Goal: Check status: Check status

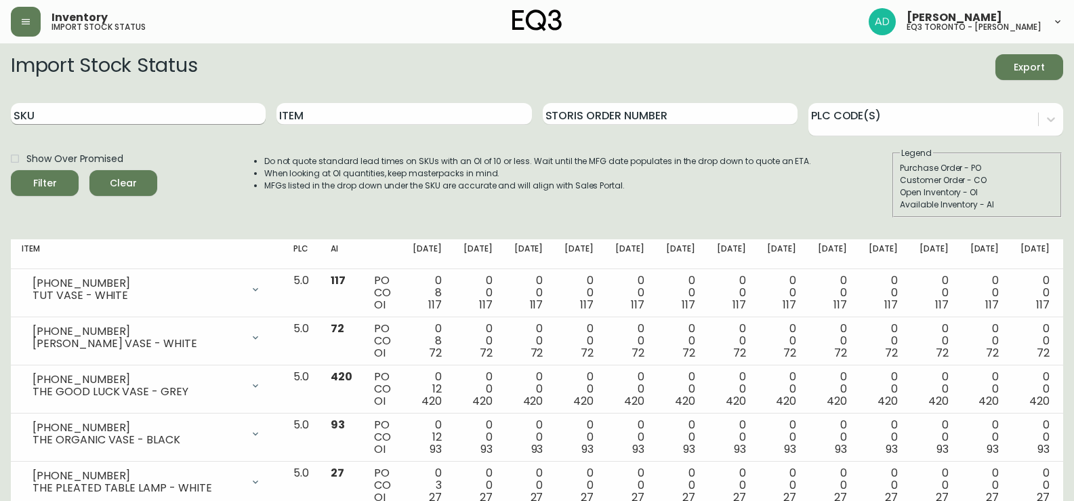
click at [107, 110] on input "SKU" at bounding box center [138, 114] width 255 height 22
paste input "3020-555-13-B"
type input "3020-555-13-B"
click at [70, 182] on button "Filter" at bounding box center [45, 183] width 68 height 26
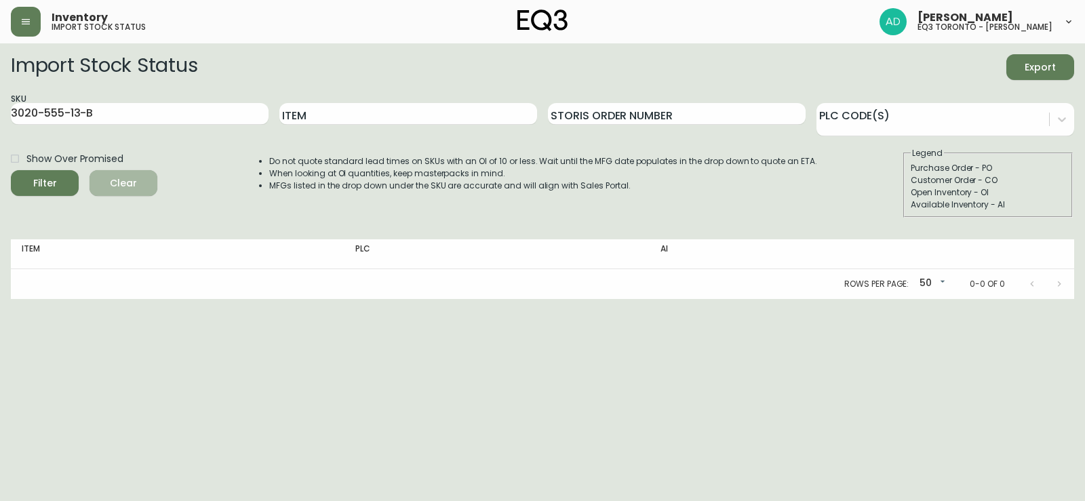
drag, startPoint x: 116, startPoint y: 186, endPoint x: 126, endPoint y: 169, distance: 20.3
click at [117, 186] on span "Clear" at bounding box center [123, 183] width 46 height 17
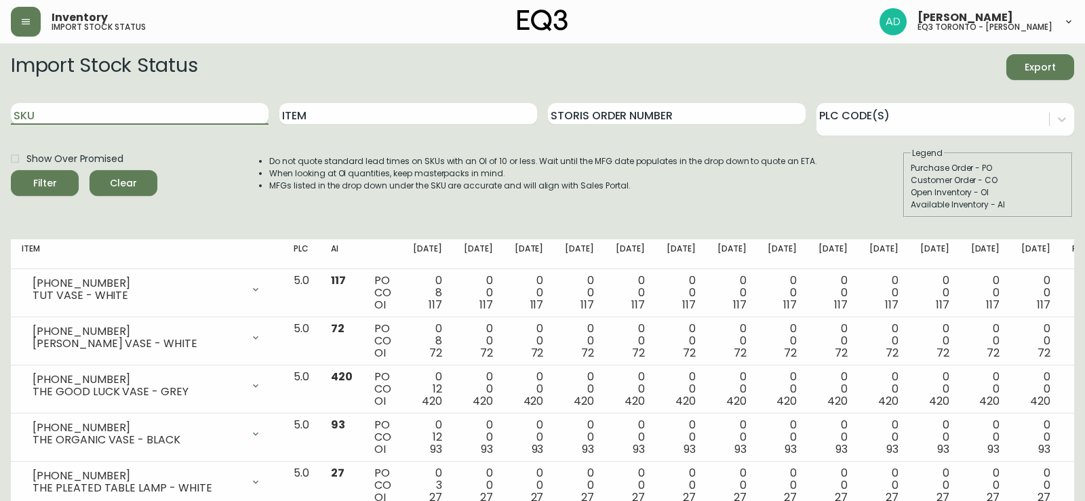
click at [139, 115] on input "SKU" at bounding box center [140, 114] width 258 height 22
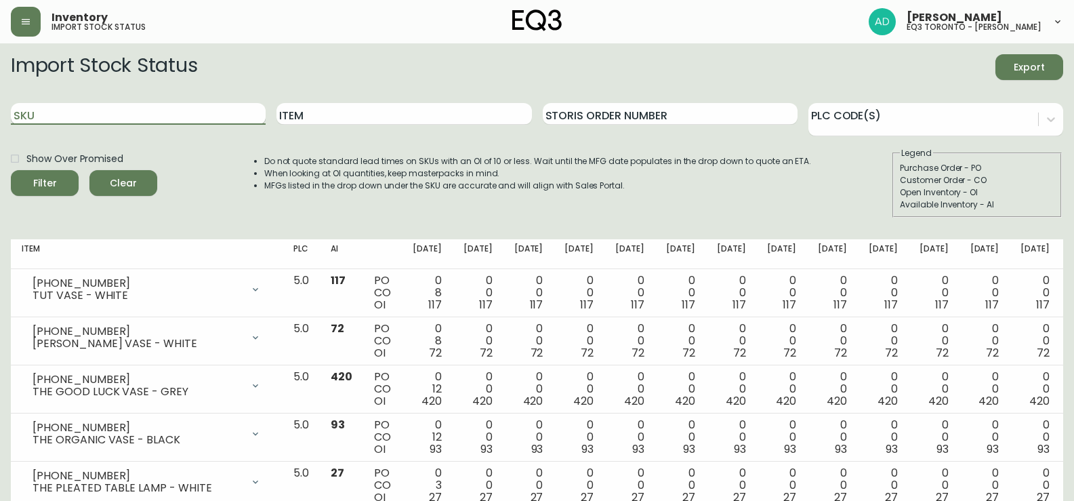
paste input "3020-557-13-B"
type input "3020-557-13-B"
click at [69, 177] on button "Filter" at bounding box center [45, 183] width 68 height 26
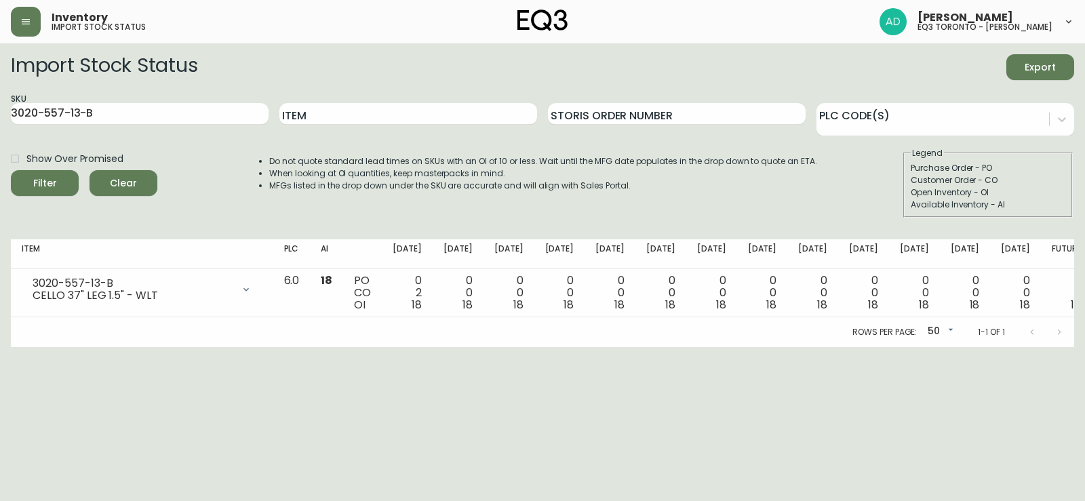
click at [122, 189] on span "Clear" at bounding box center [123, 183] width 46 height 17
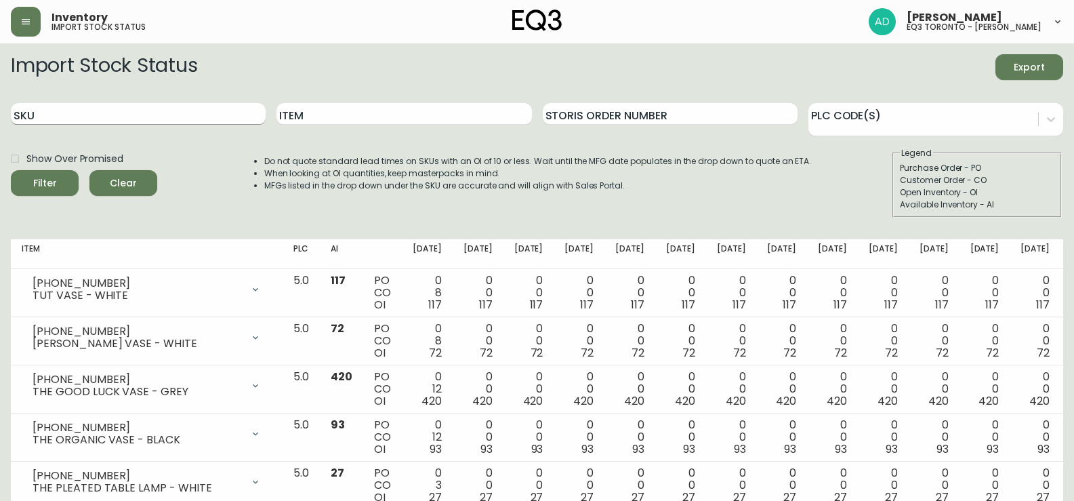
click at [116, 113] on input "SKU" at bounding box center [138, 114] width 255 height 22
paste input "3020-549-13-A"
type input "3020-549-13-A"
click at [27, 191] on span "Filter" at bounding box center [45, 183] width 46 height 17
